Goal: Find specific page/section: Find specific page/section

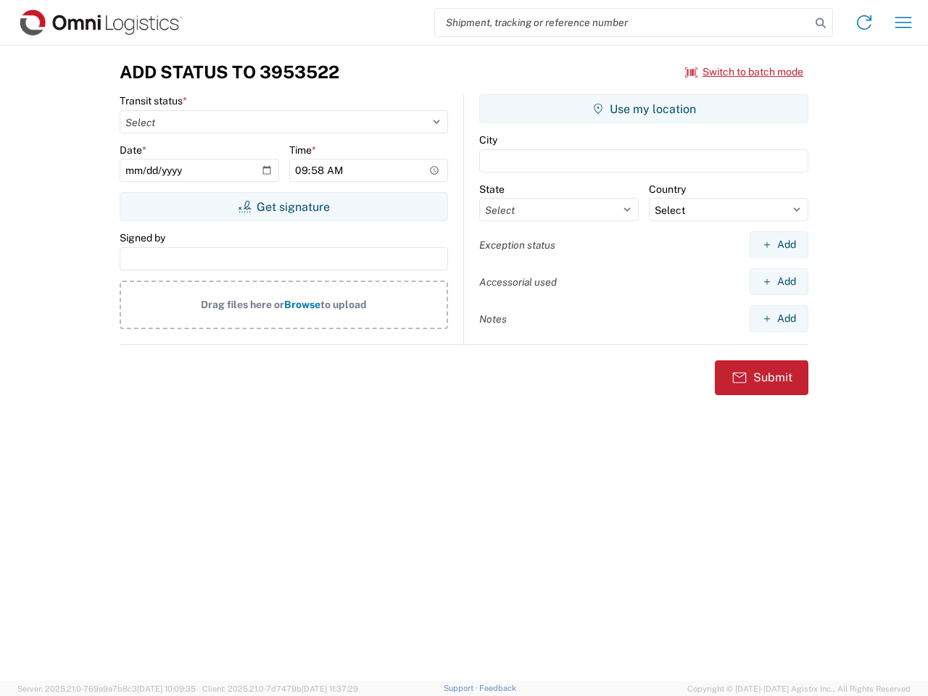
click at [623, 22] on input "search" at bounding box center [623, 23] width 376 height 28
click at [821, 23] on icon at bounding box center [821, 23] width 20 height 20
click at [864, 22] on icon at bounding box center [864, 22] width 23 height 23
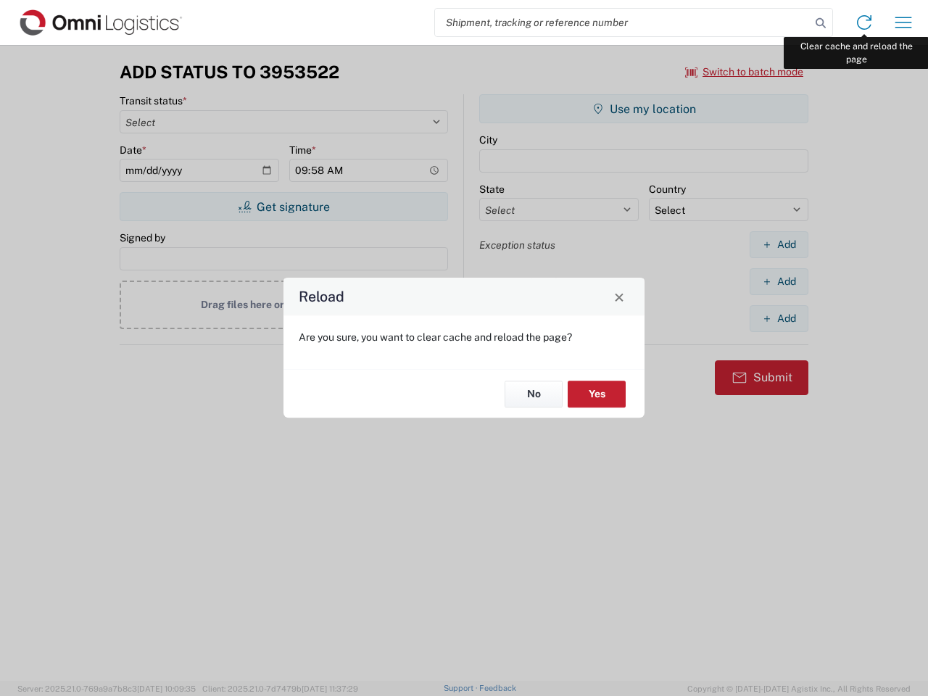
click at [904, 22] on div "Reload Are you sure, you want to clear cache and reload the page? No Yes" at bounding box center [464, 348] width 928 height 696
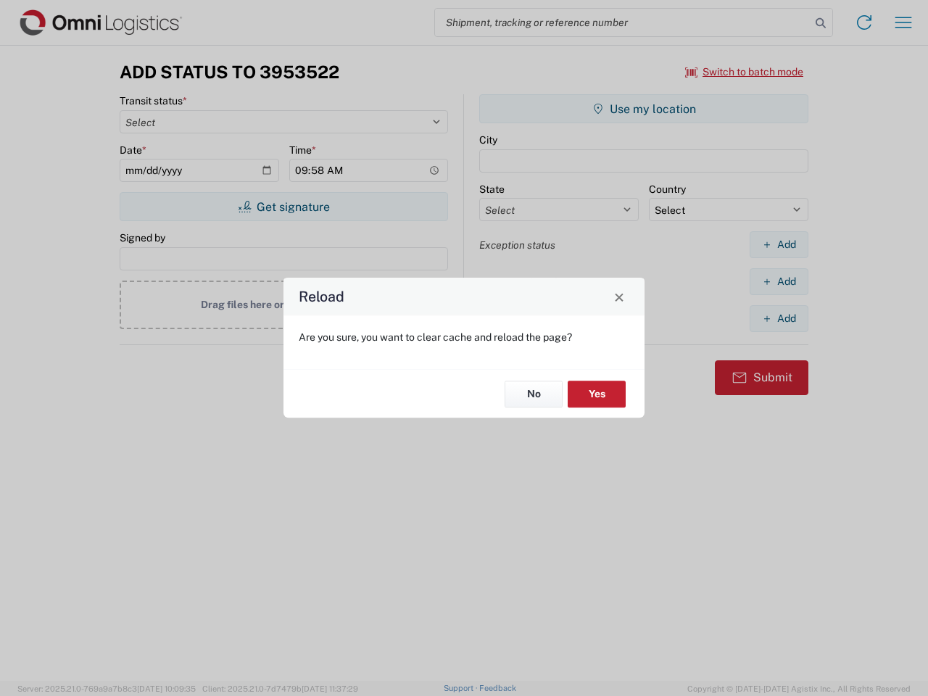
click at [745, 72] on div "Reload Are you sure, you want to clear cache and reload the page? No Yes" at bounding box center [464, 348] width 928 height 696
click at [284, 207] on div "Reload Are you sure, you want to clear cache and reload the page? No Yes" at bounding box center [464, 348] width 928 height 696
click at [644, 109] on div "Reload Are you sure, you want to clear cache and reload the page? No Yes" at bounding box center [464, 348] width 928 height 696
click at [779, 244] on div "Reload Are you sure, you want to clear cache and reload the page? No Yes" at bounding box center [464, 348] width 928 height 696
click at [779, 281] on div "Reload Are you sure, you want to clear cache and reload the page? No Yes" at bounding box center [464, 348] width 928 height 696
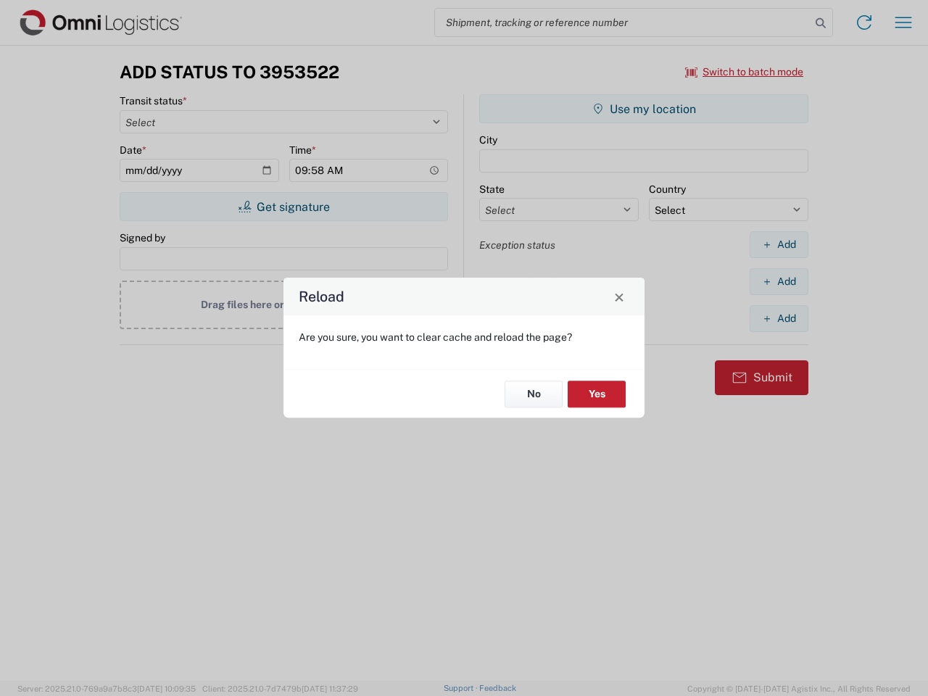
click at [779, 318] on div "Reload Are you sure, you want to clear cache and reload the page? No Yes" at bounding box center [464, 348] width 928 height 696
